Goal: Information Seeking & Learning: Learn about a topic

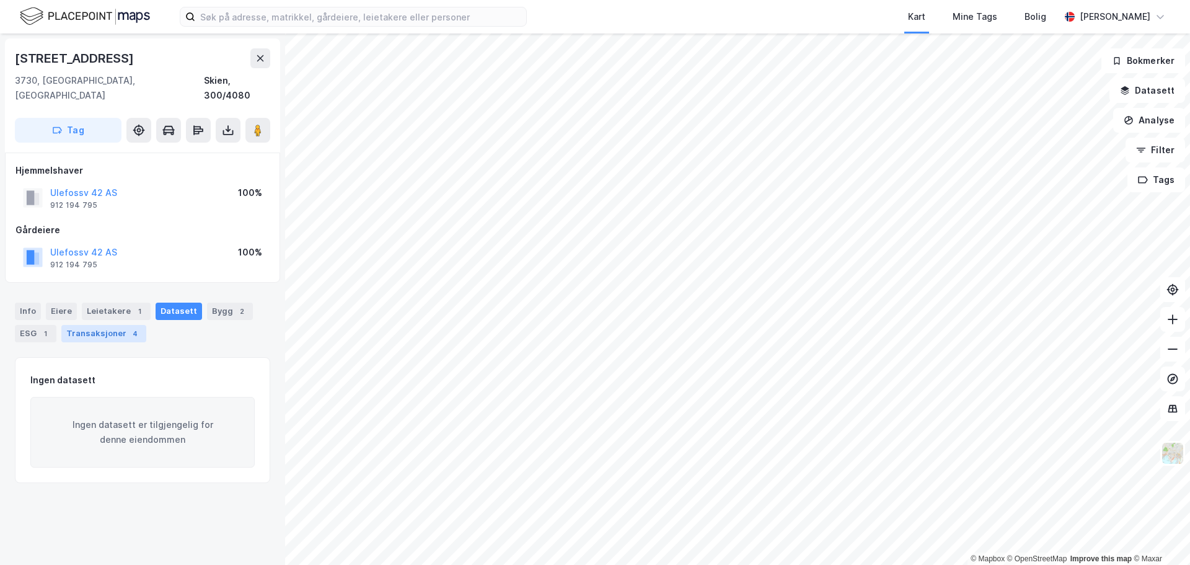
click at [96, 325] on div "Transaksjoner 4" at bounding box center [103, 333] width 85 height 17
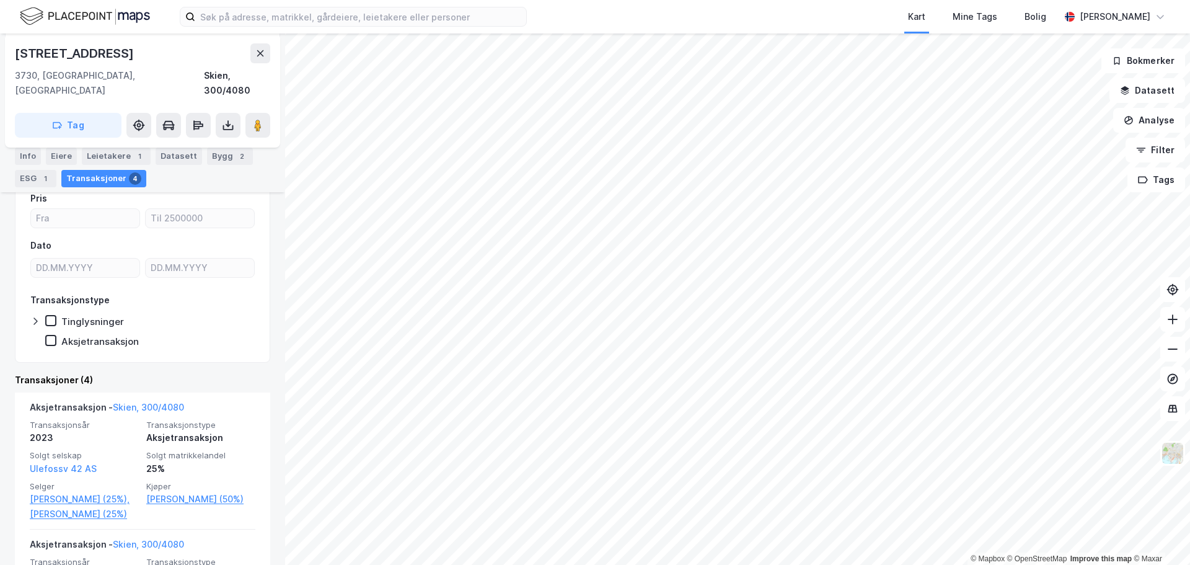
scroll to position [138, 0]
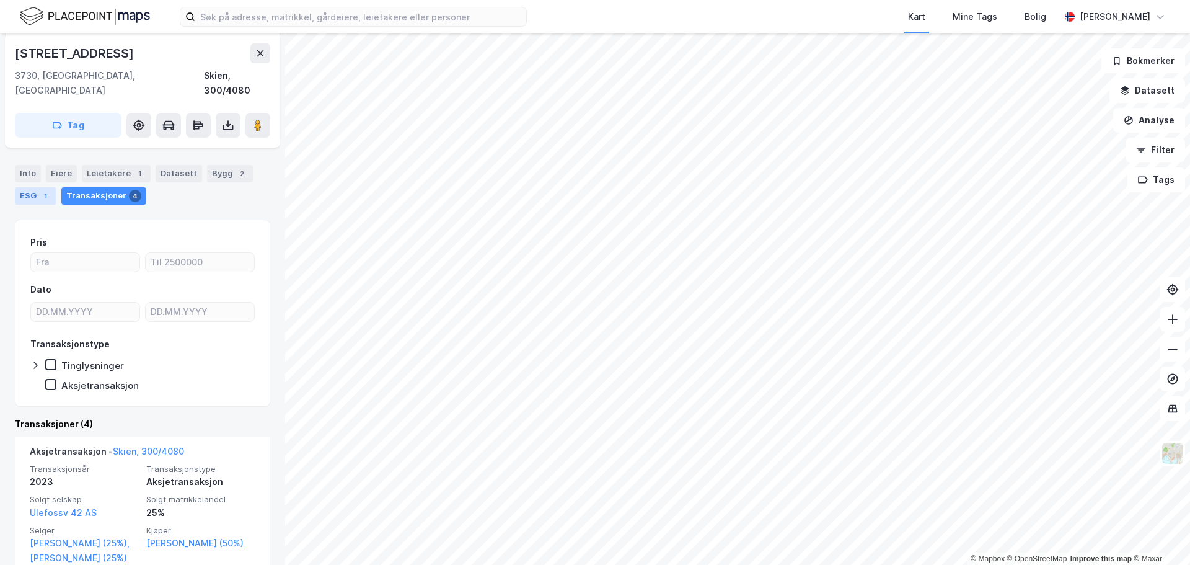
click at [39, 190] on div "1" at bounding box center [45, 196] width 12 height 12
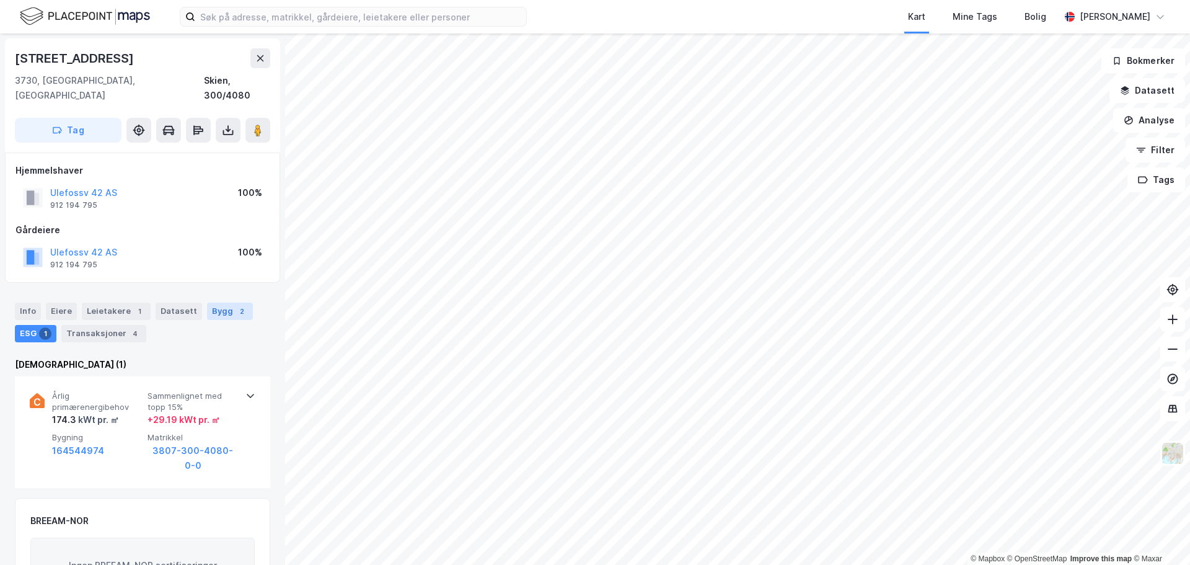
click at [217, 302] on div "Bygg 2" at bounding box center [230, 310] width 46 height 17
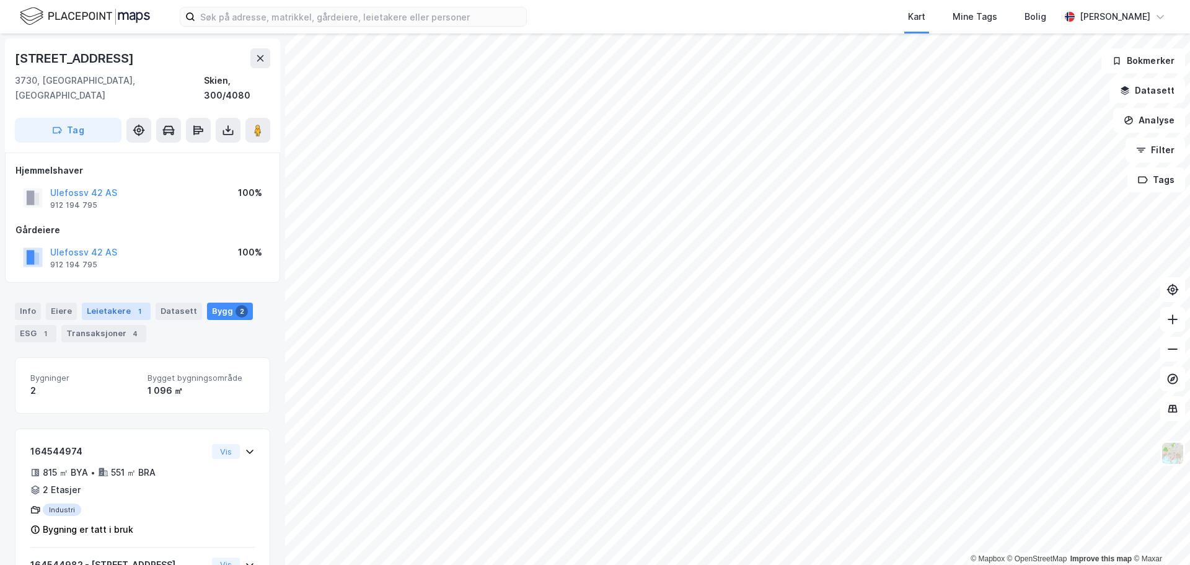
click at [107, 302] on div "Leietakere 1" at bounding box center [116, 310] width 69 height 17
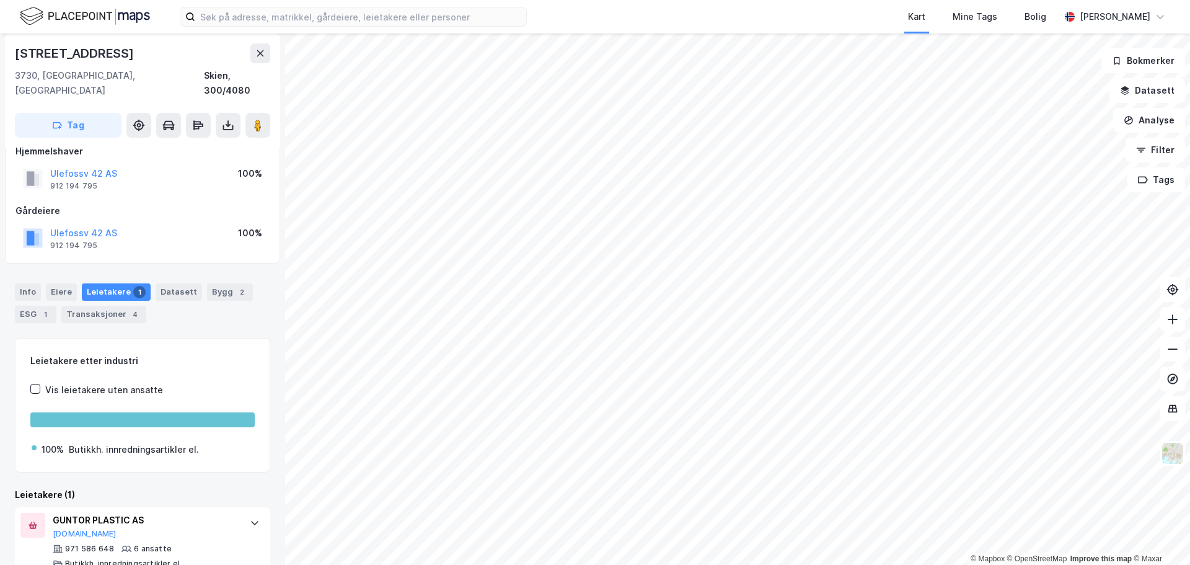
scroll to position [29, 0]
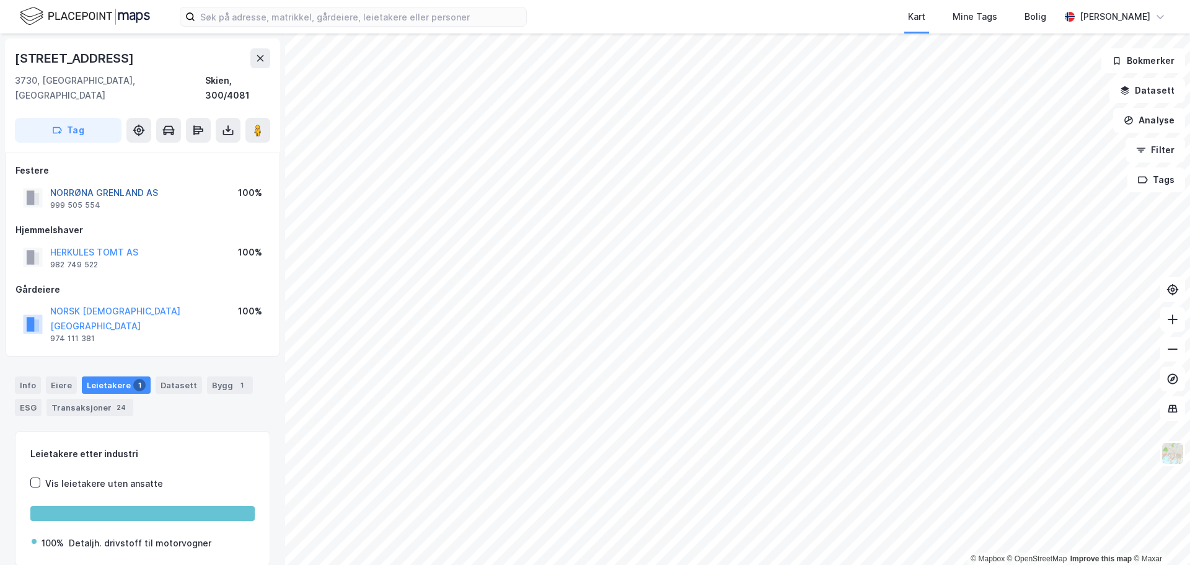
click at [0, 0] on button "NORRØNA GRENLAND AS" at bounding box center [0, 0] width 0 height 0
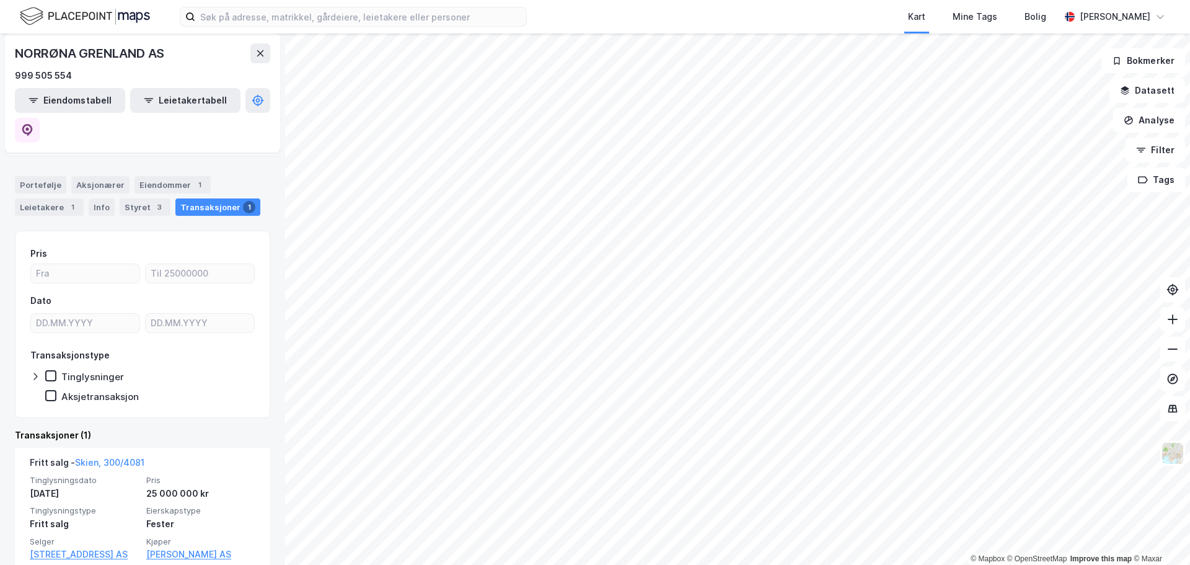
scroll to position [111, 0]
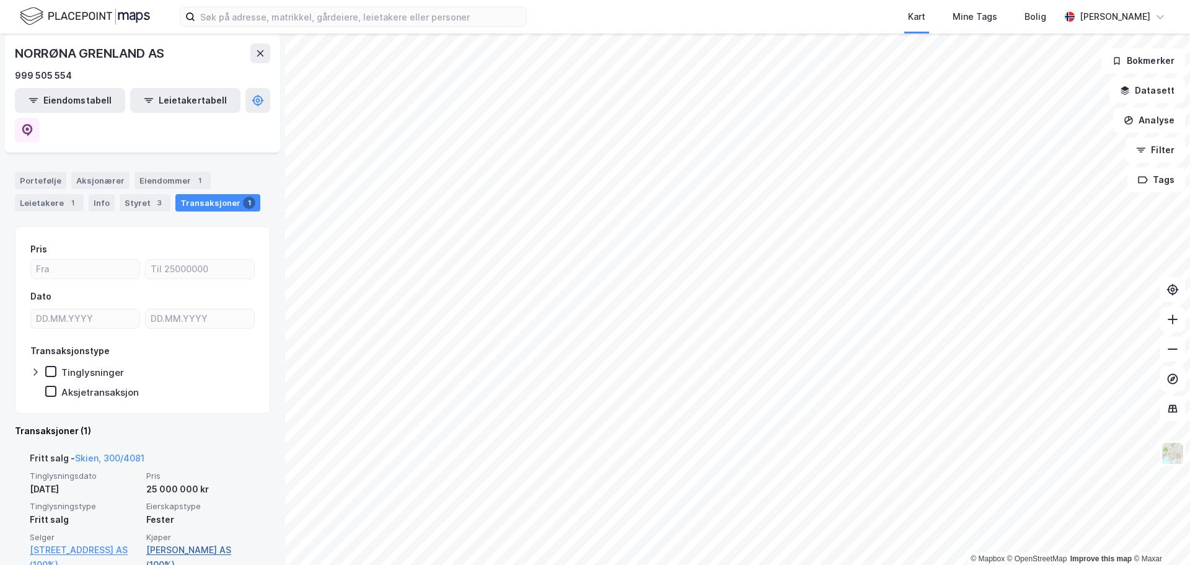
click at [182, 542] on link "[PERSON_NAME] AS (100%)" at bounding box center [200, 557] width 109 height 30
click at [207, 542] on link "[PERSON_NAME] AS (100%)" at bounding box center [200, 557] width 109 height 30
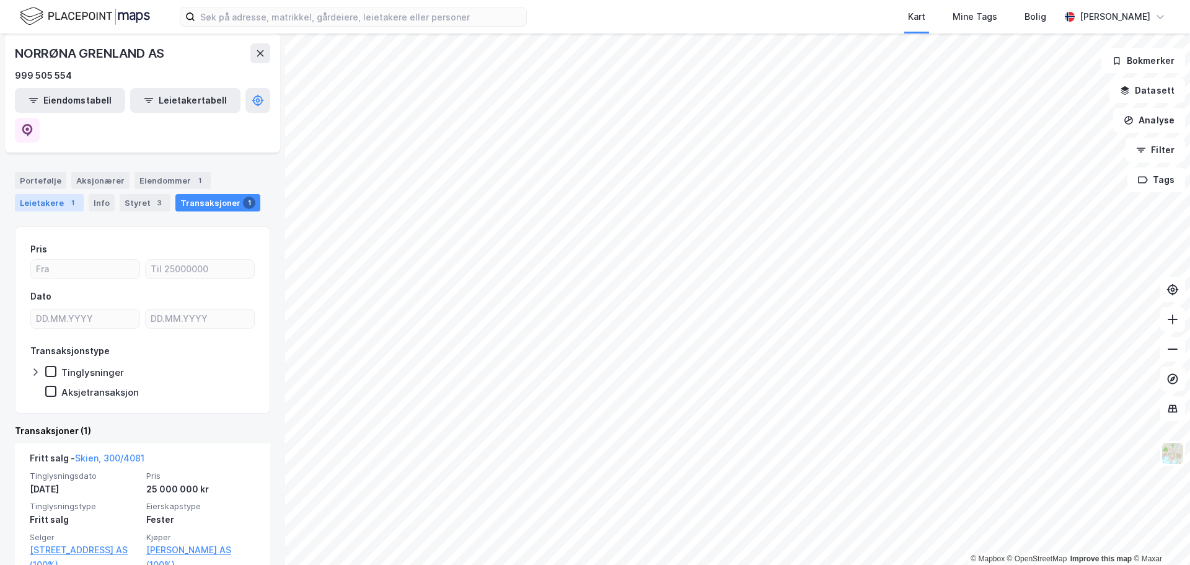
click at [39, 194] on div "Leietakere 1" at bounding box center [49, 202] width 69 height 17
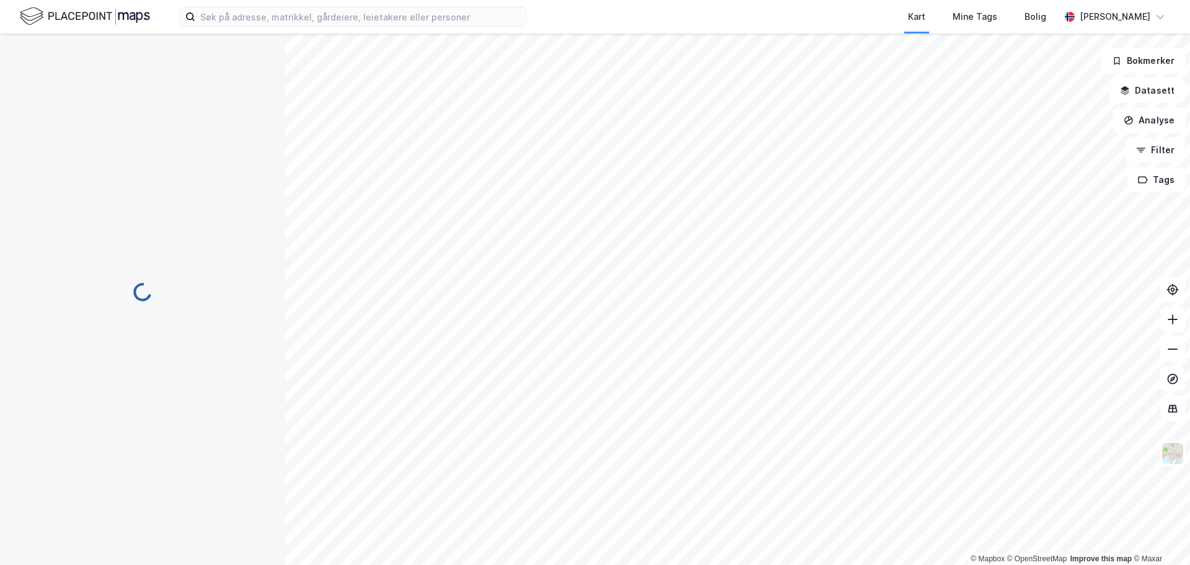
scroll to position [1, 0]
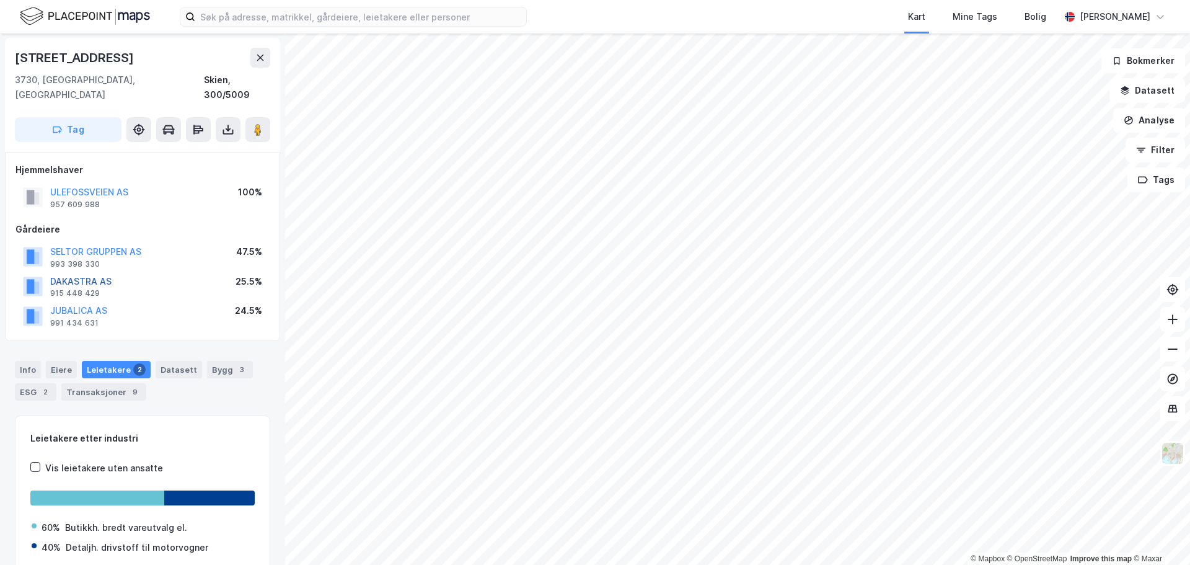
click at [0, 0] on button "DAKASTRA AS" at bounding box center [0, 0] width 0 height 0
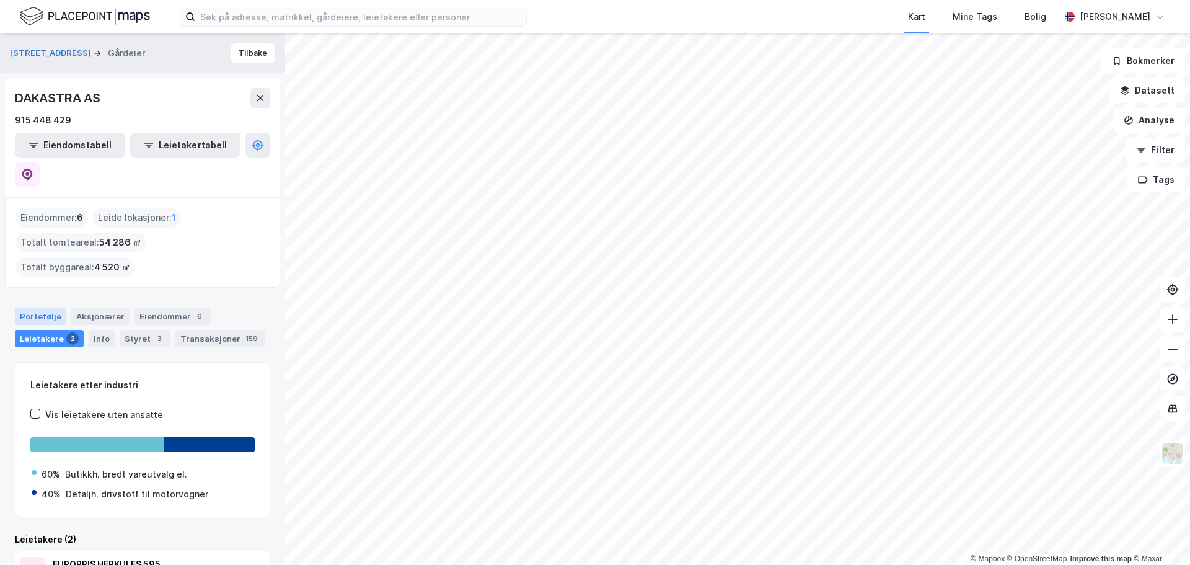
click at [55, 307] on div "Portefølje" at bounding box center [40, 315] width 51 height 17
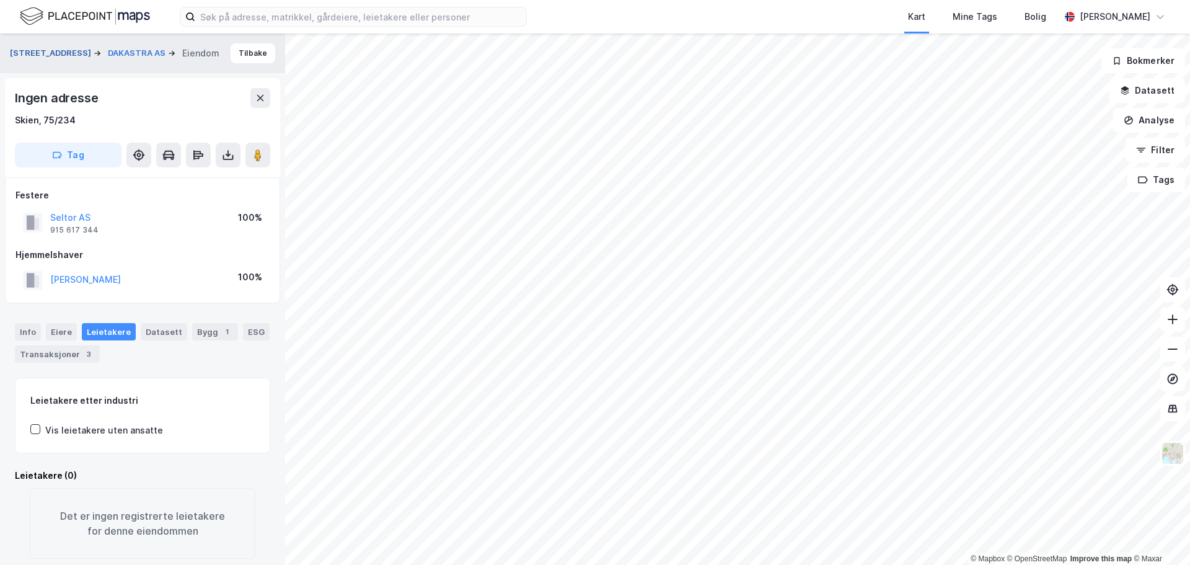
click at [49, 51] on button "[STREET_ADDRESS]" at bounding box center [52, 53] width 84 height 12
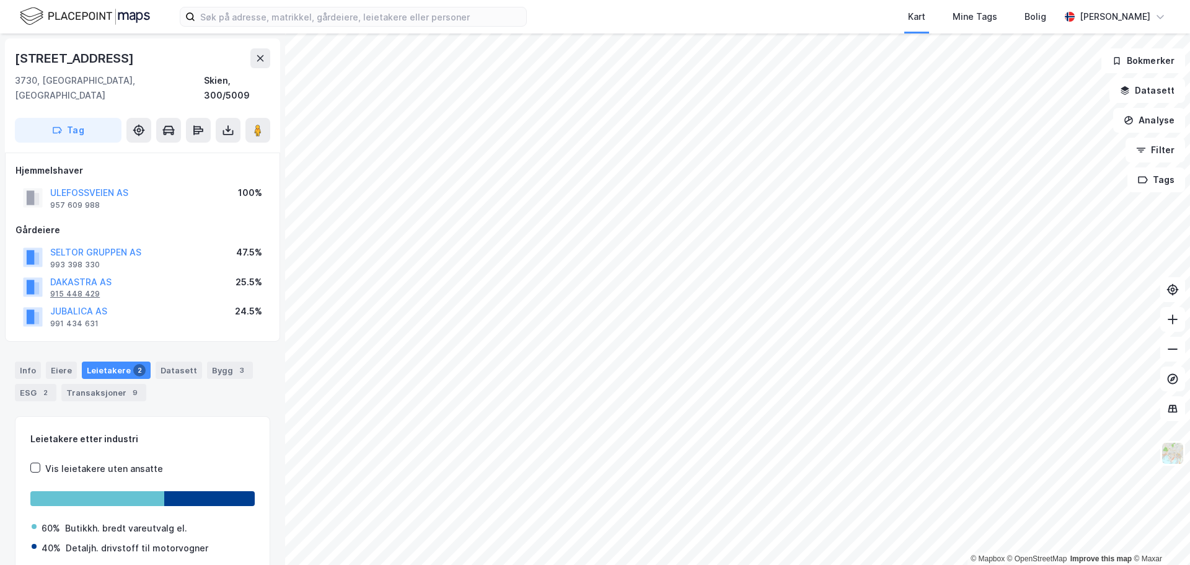
scroll to position [1, 0]
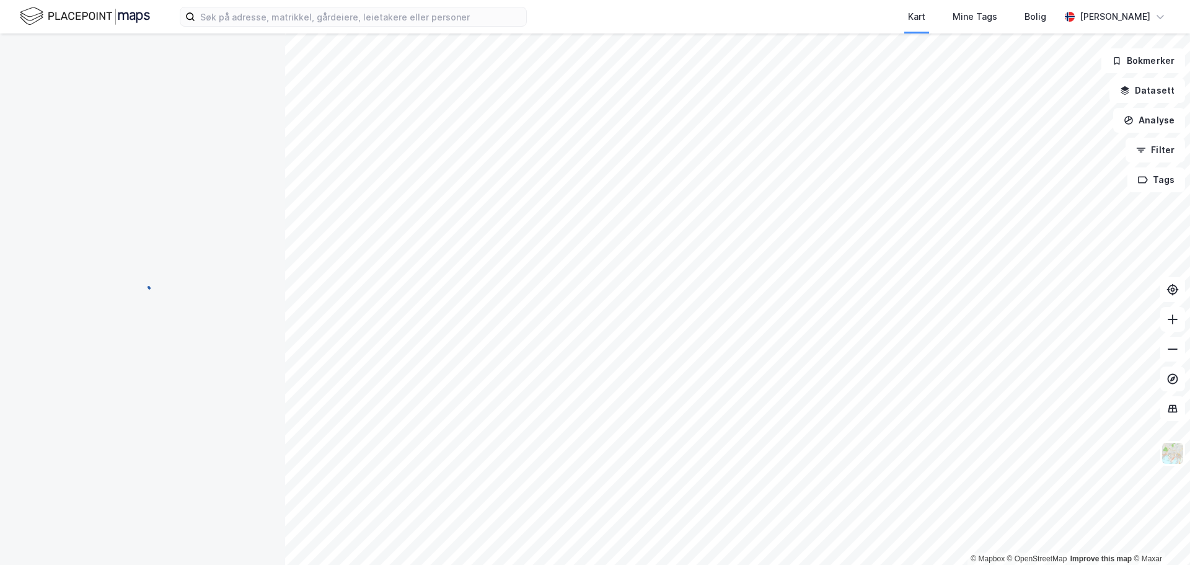
scroll to position [1, 0]
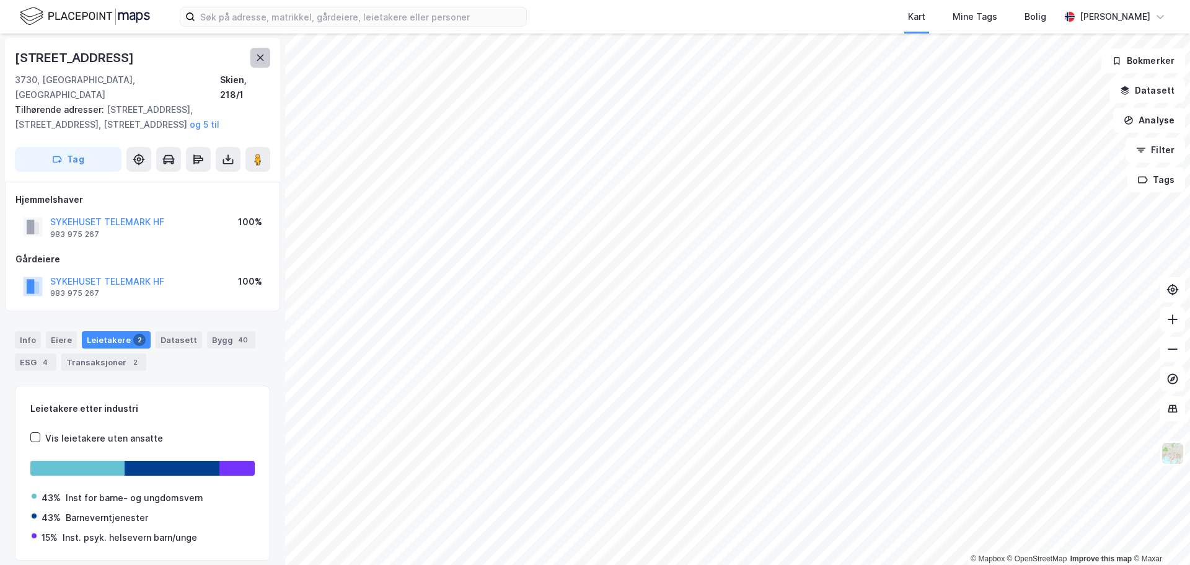
click at [260, 60] on icon at bounding box center [260, 58] width 10 height 10
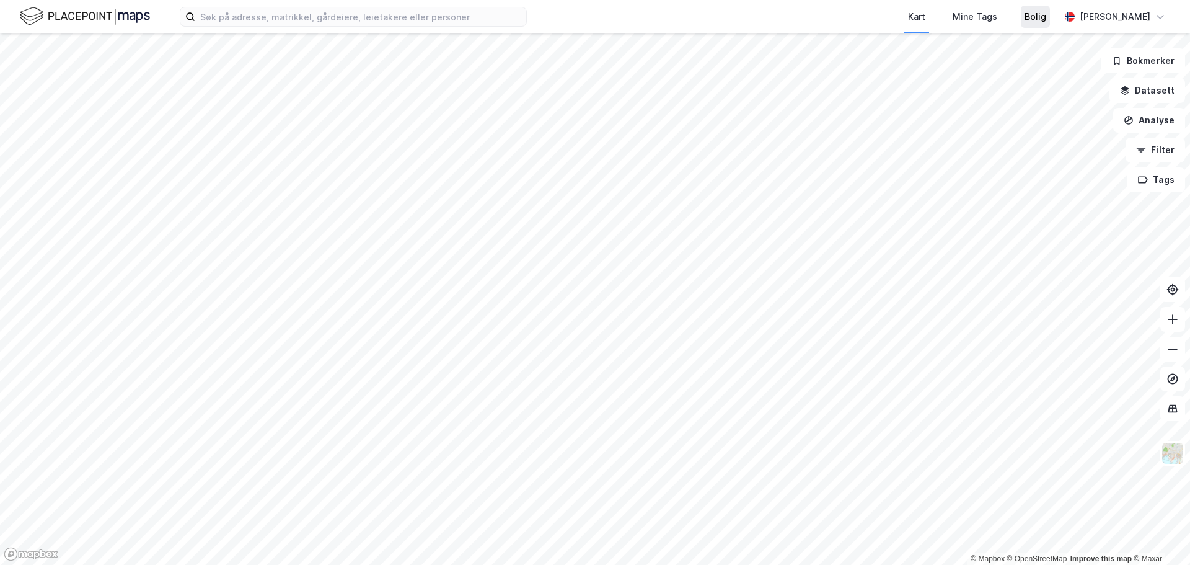
click at [1027, 12] on div "Bolig" at bounding box center [1036, 16] width 22 height 15
